Goal: Task Accomplishment & Management: Manage account settings

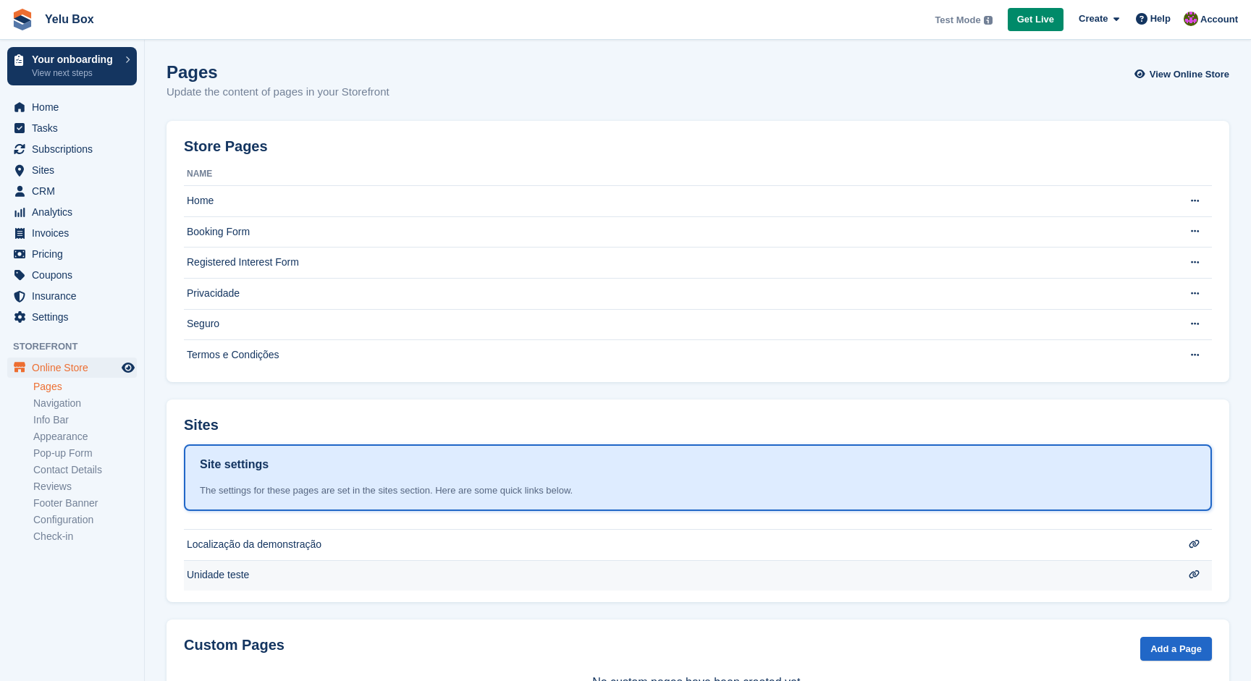
click at [1196, 577] on icon at bounding box center [1193, 574] width 11 height 9
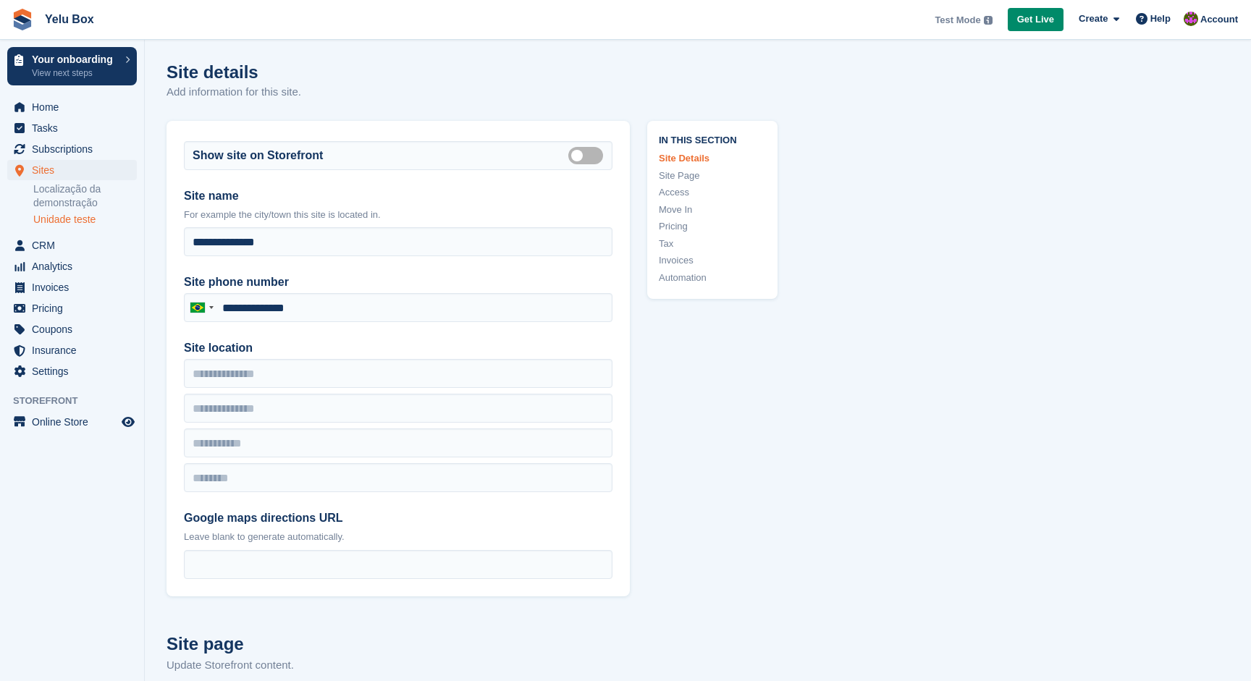
type input "**********"
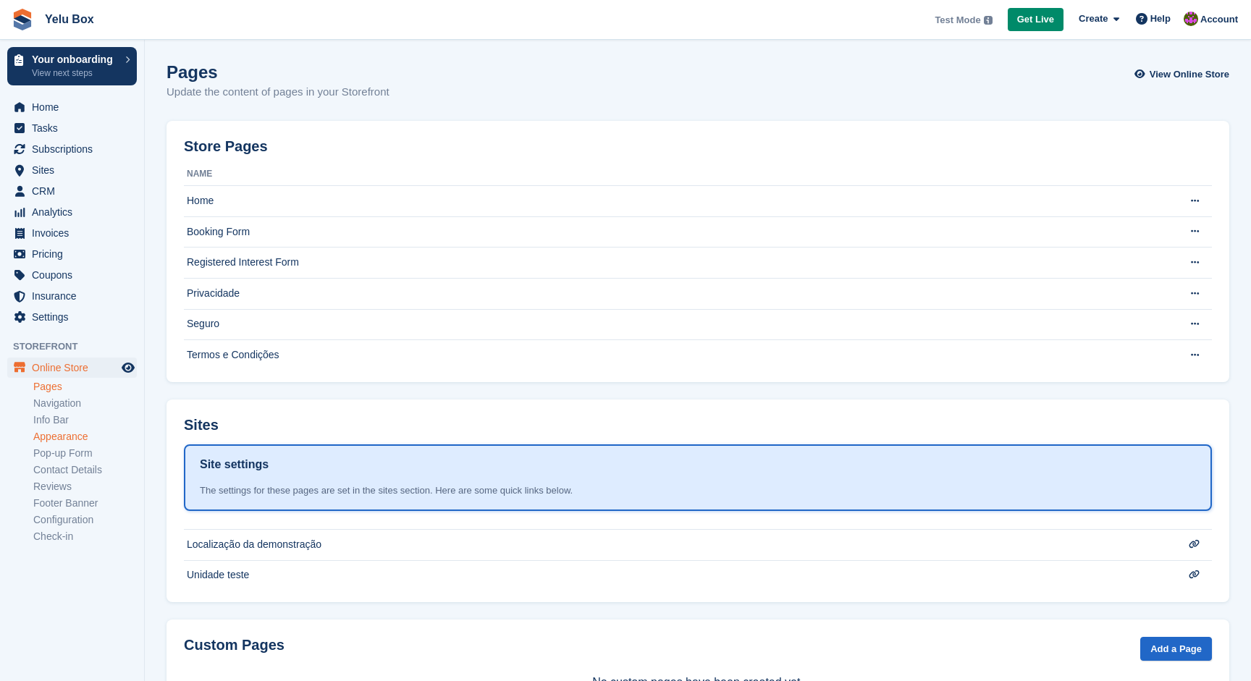
click at [73, 433] on link "Appearance" at bounding box center [84, 437] width 103 height 14
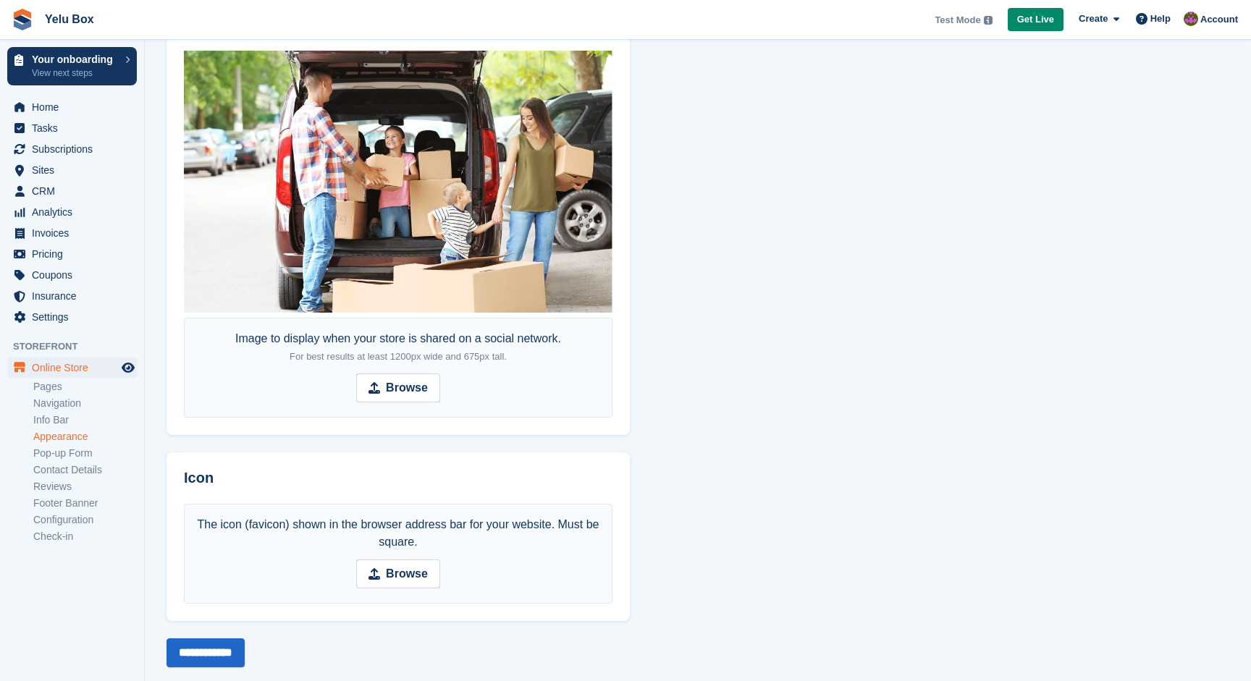
scroll to position [792, 0]
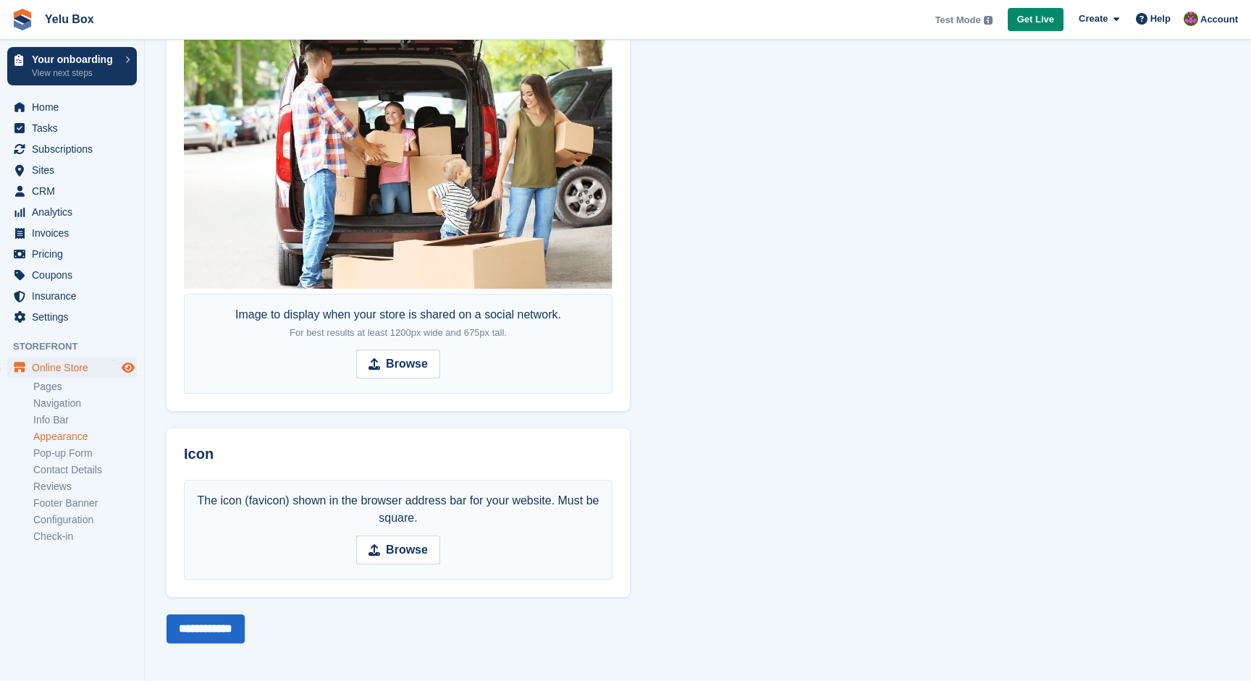
click at [124, 365] on icon "Preview store" at bounding box center [128, 368] width 13 height 12
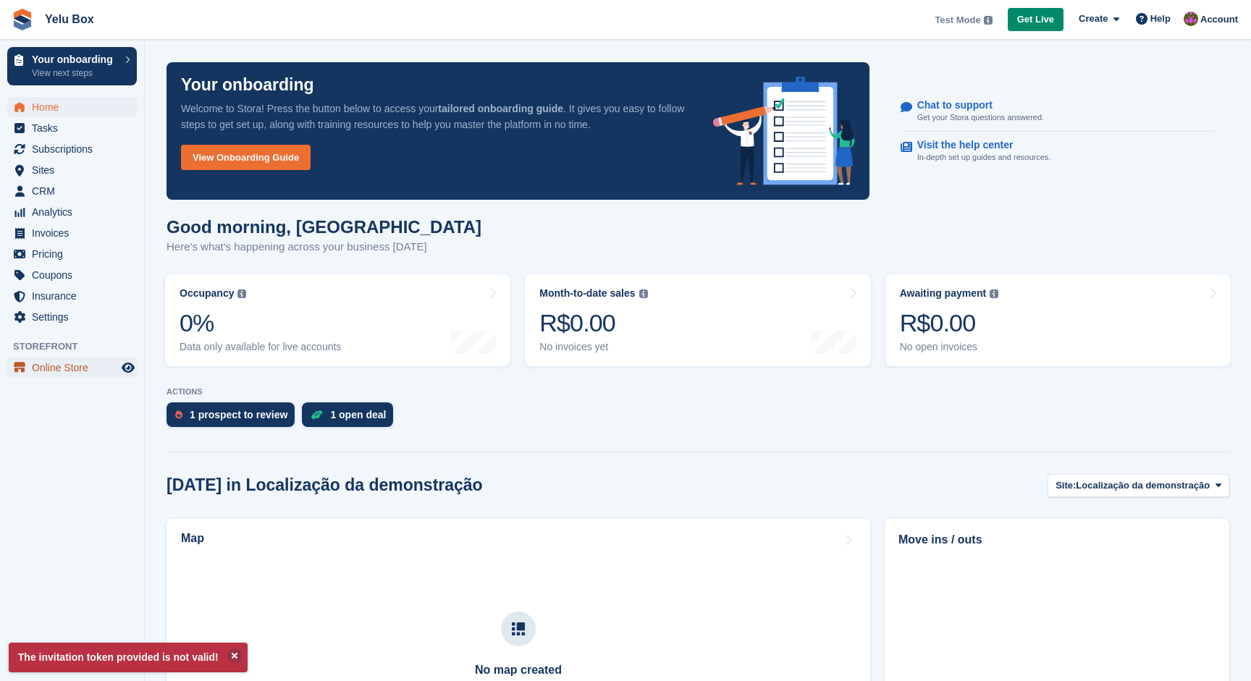
click at [57, 376] on span "Online Store" at bounding box center [75, 368] width 87 height 20
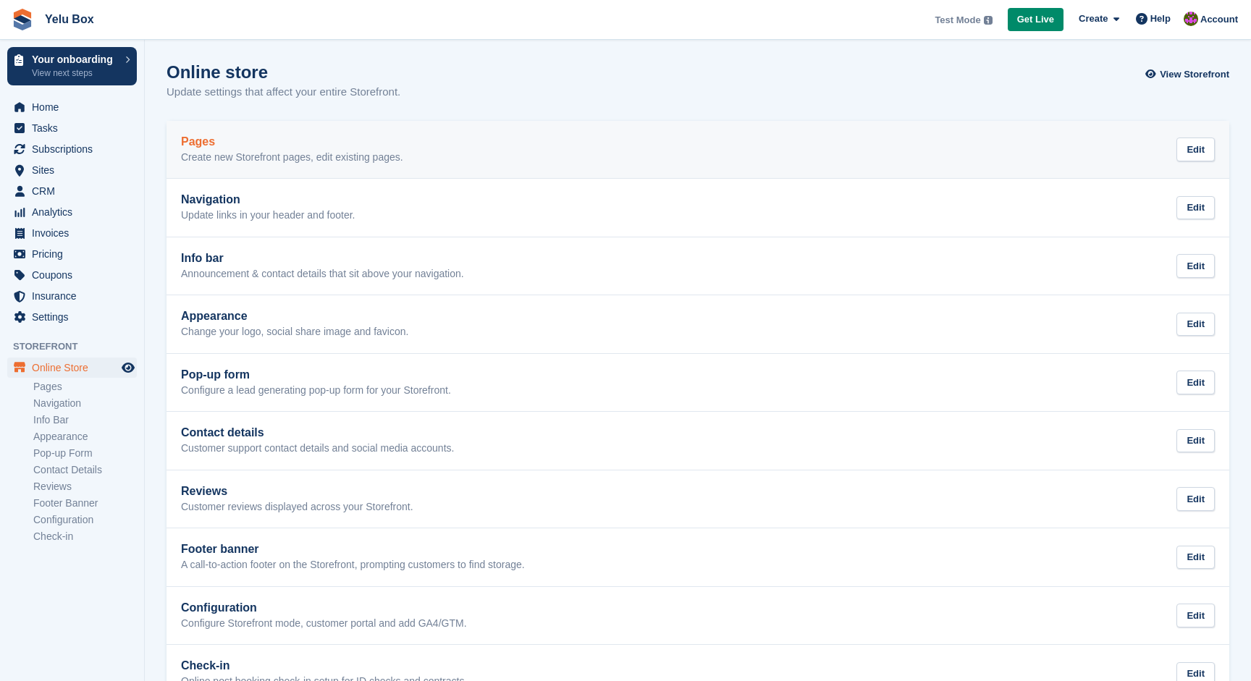
click at [277, 155] on p "Create new Storefront pages, edit existing pages." at bounding box center [292, 157] width 222 height 13
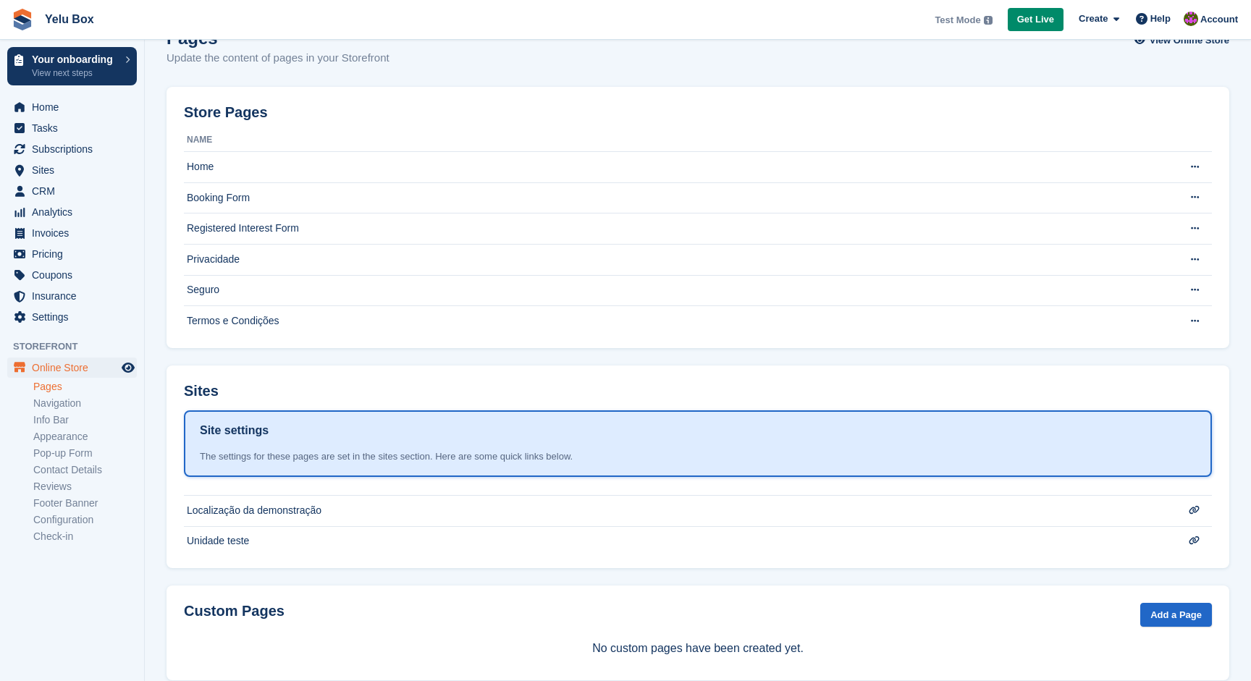
scroll to position [35, 0]
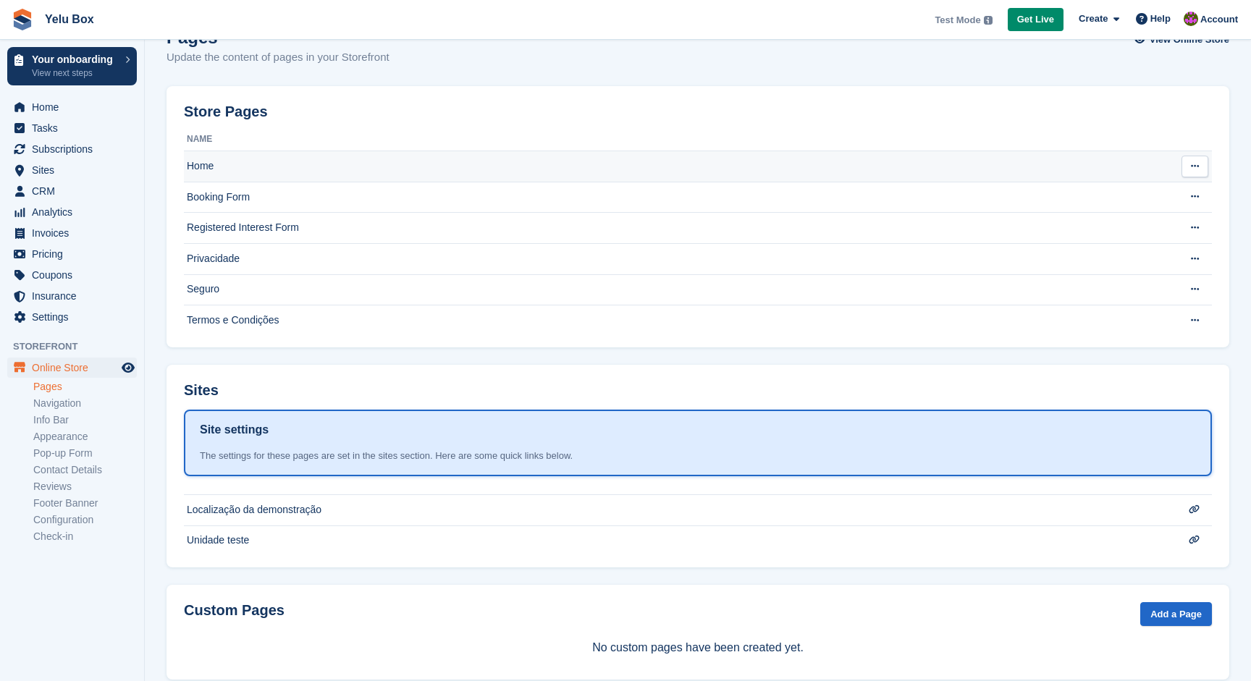
click at [330, 161] on td "Home" at bounding box center [672, 166] width 976 height 31
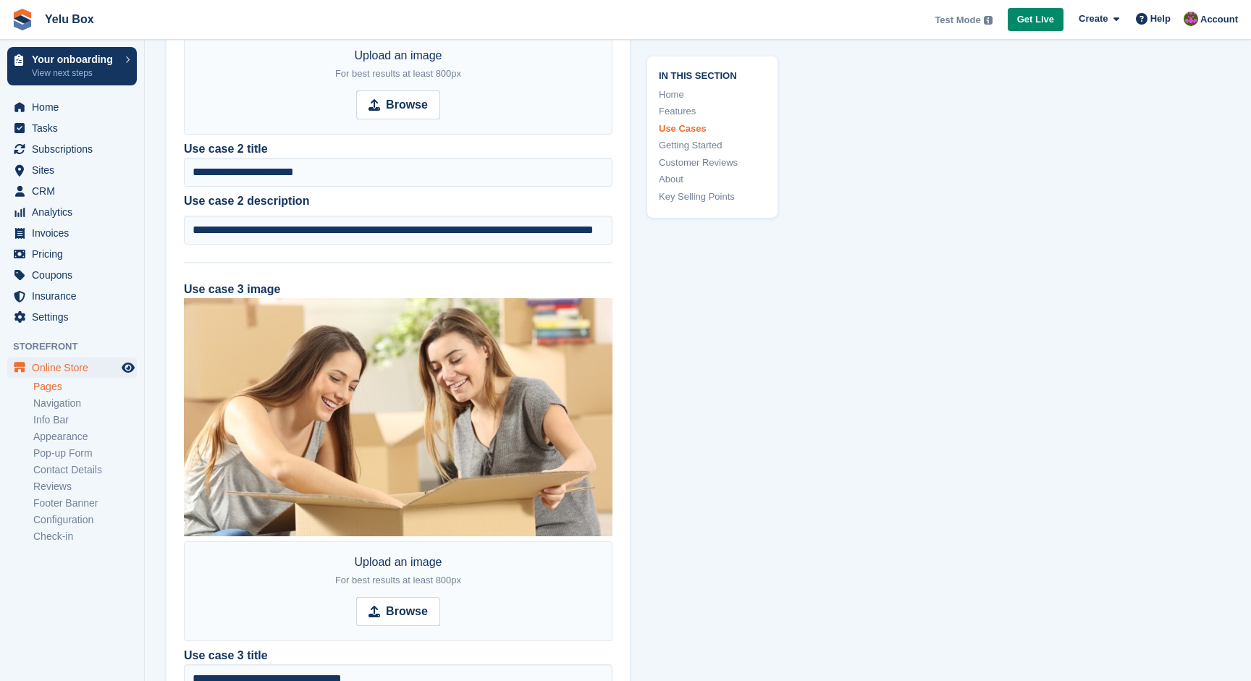
scroll to position [2117, 0]
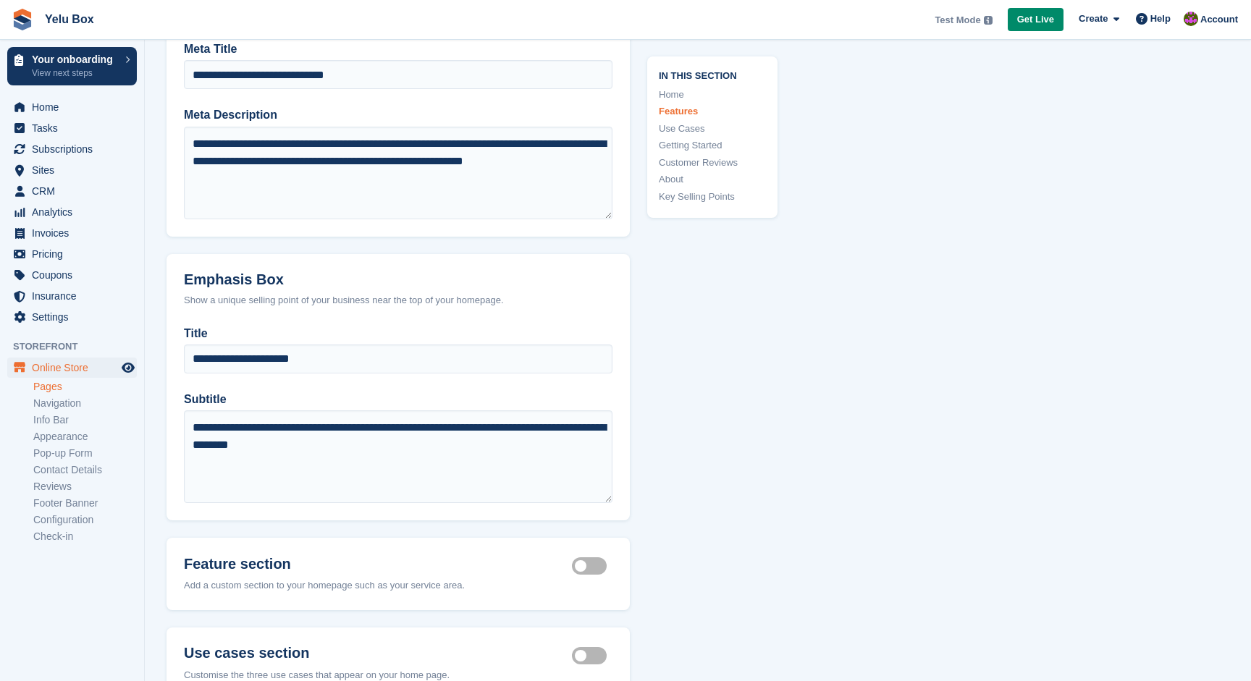
click at [665, 92] on link "Home" at bounding box center [712, 95] width 107 height 14
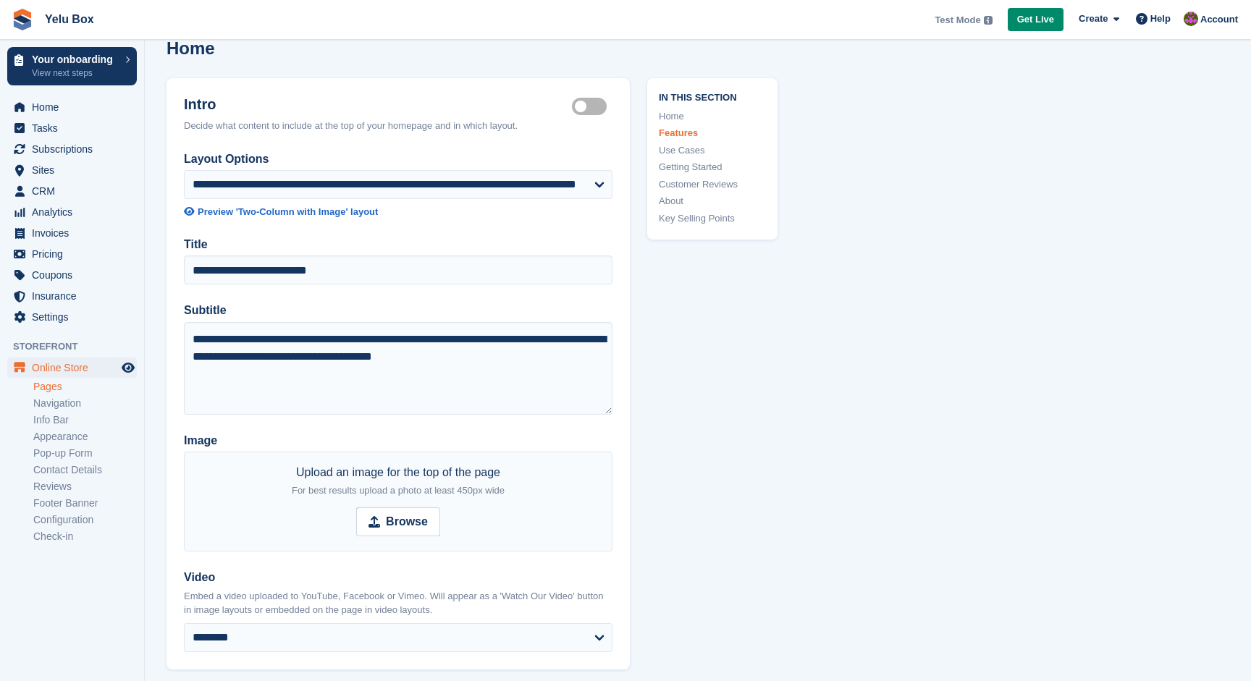
scroll to position [23, 0]
click at [596, 185] on select "**********" at bounding box center [398, 185] width 428 height 29
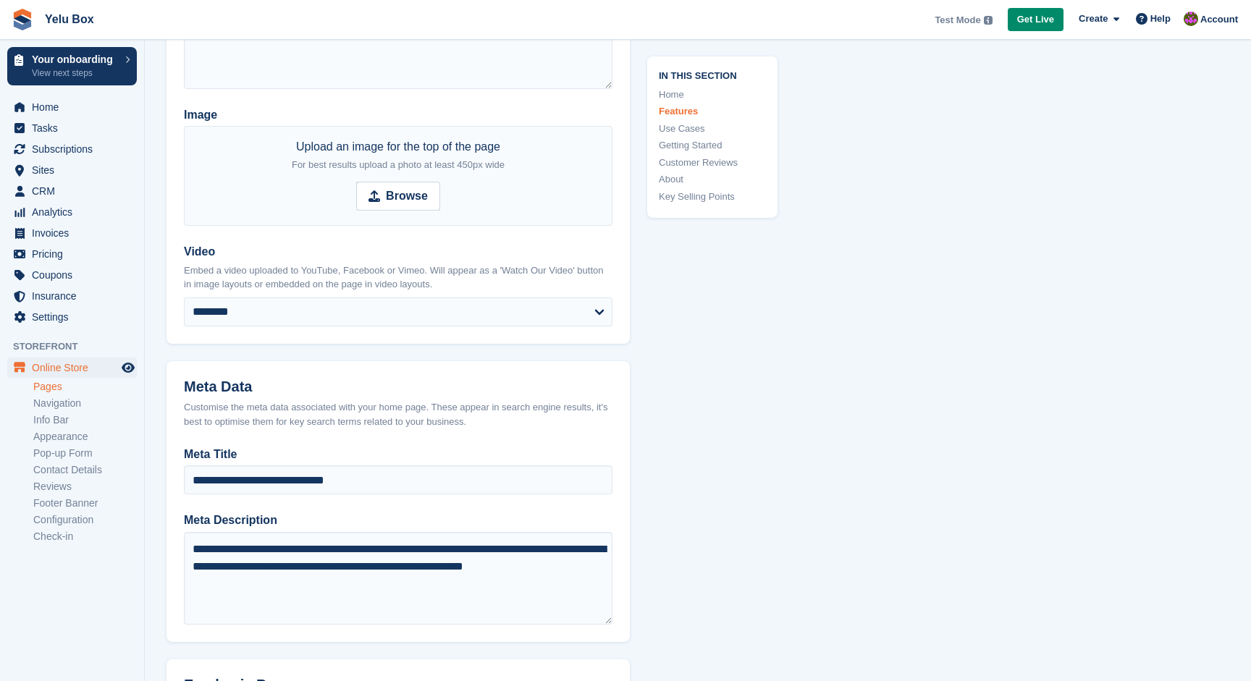
scroll to position [0, 0]
